Goal: Navigation & Orientation: Find specific page/section

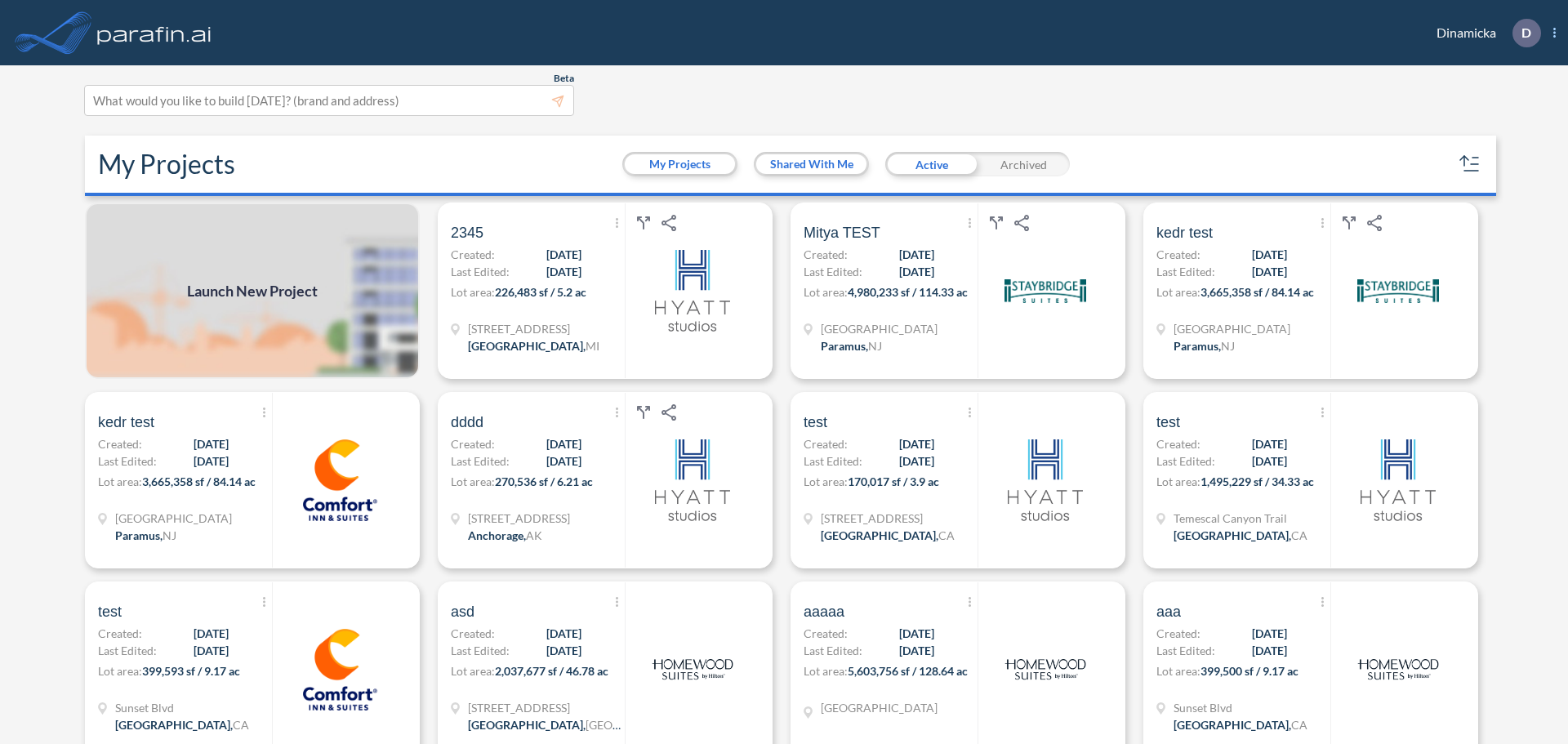
click at [1554, 29] on icon at bounding box center [1554, 33] width 3 height 10
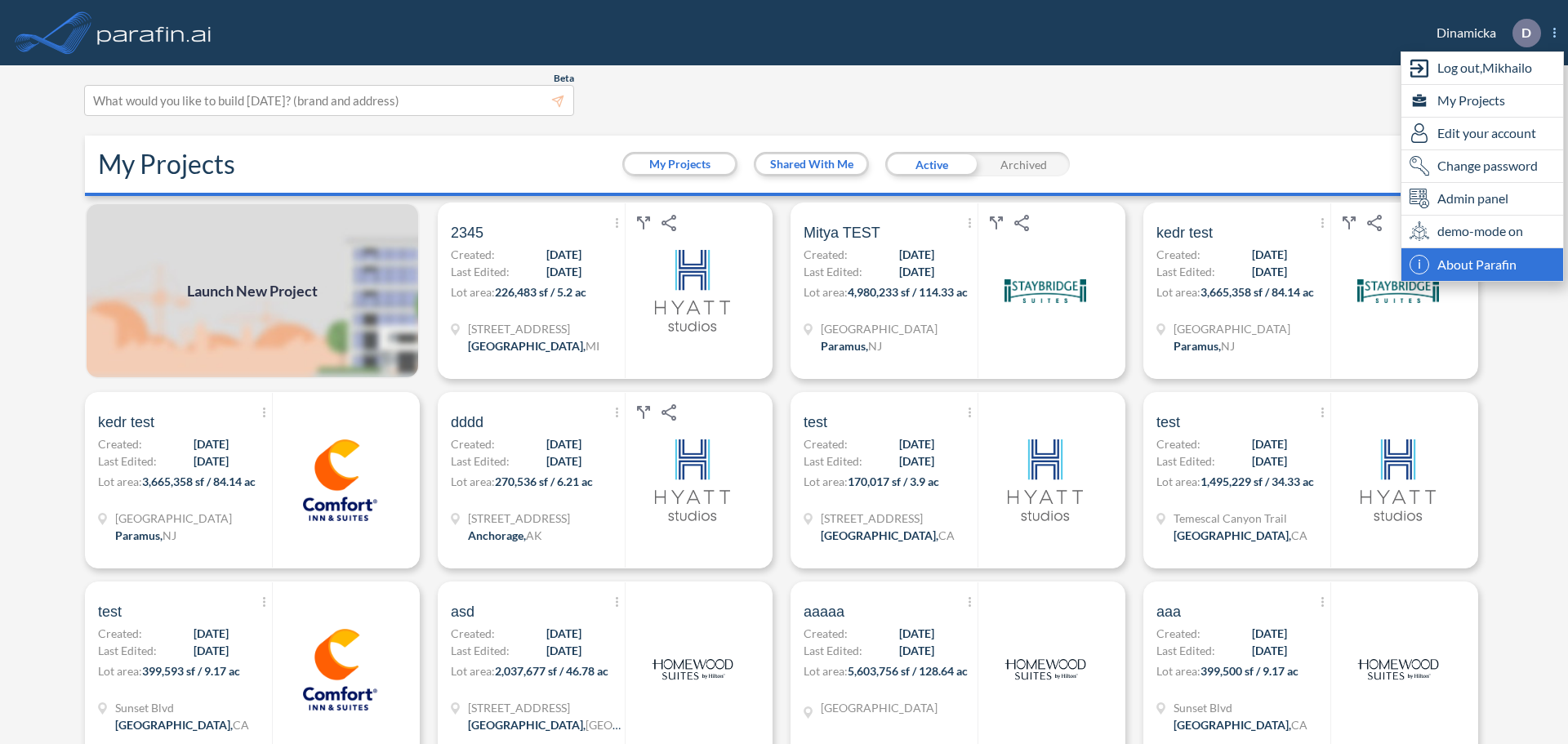
click at [1436, 264] on div "i About Parafin" at bounding box center [1482, 264] width 162 height 33
